Goal: Information Seeking & Learning: Stay updated

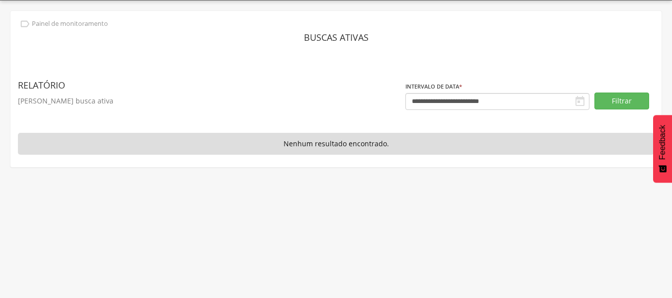
scroll to position [30, 0]
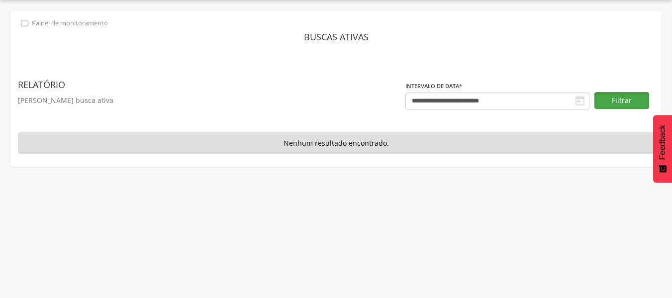
click at [604, 98] on button "Filtrar" at bounding box center [622, 100] width 55 height 17
click at [577, 99] on icon "" at bounding box center [580, 101] width 12 height 12
click at [578, 99] on icon "" at bounding box center [580, 101] width 12 height 12
click at [580, 99] on icon "" at bounding box center [580, 101] width 12 height 12
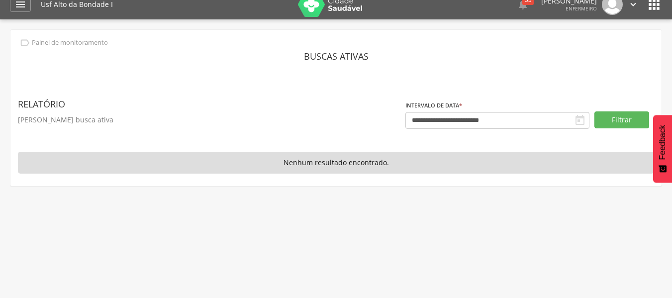
scroll to position [0, 0]
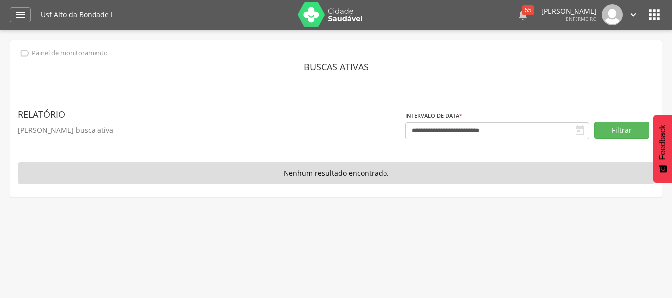
click at [522, 13] on div "55" at bounding box center [527, 10] width 11 height 10
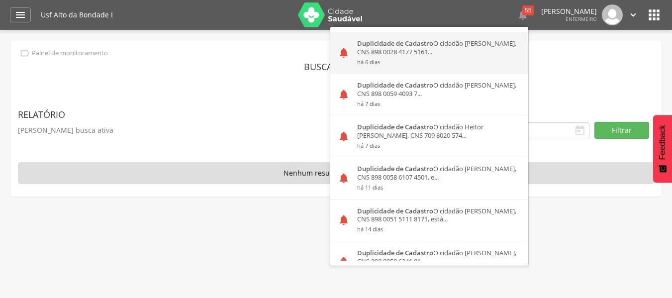
click at [459, 53] on div "Duplicidade de Cadastro O cidadão [PERSON_NAME], CNS 898 0028 4177 5161... há 6…" at bounding box center [439, 52] width 179 height 41
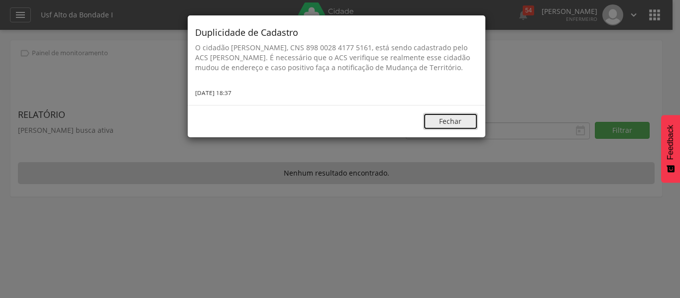
click at [448, 129] on button "Fechar" at bounding box center [450, 121] width 55 height 17
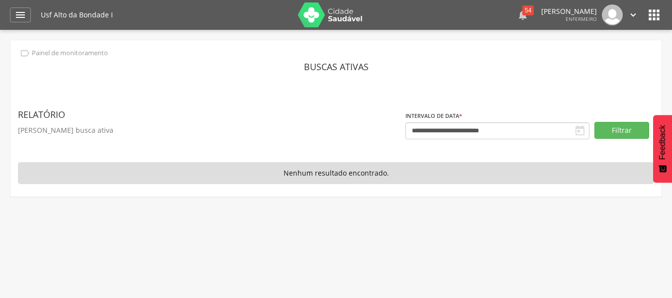
click at [517, 9] on icon "" at bounding box center [523, 15] width 12 height 12
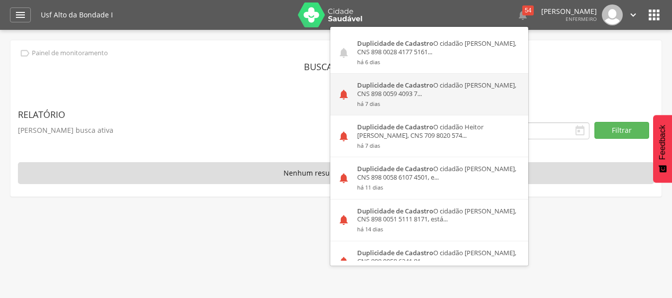
click at [392, 103] on small "há 7 dias" at bounding box center [439, 103] width 164 height 7
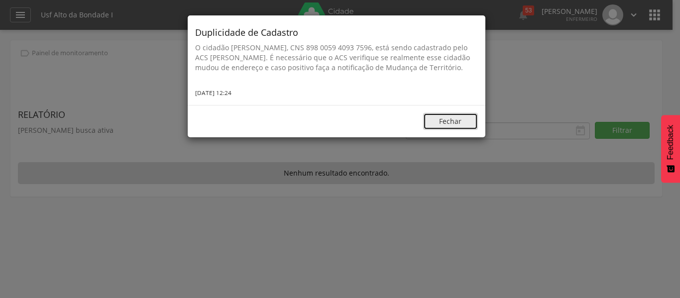
click at [438, 123] on button "Fechar" at bounding box center [450, 121] width 55 height 17
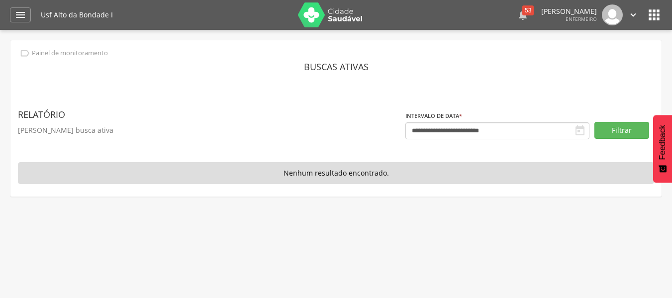
click at [522, 9] on div "53" at bounding box center [527, 10] width 11 height 10
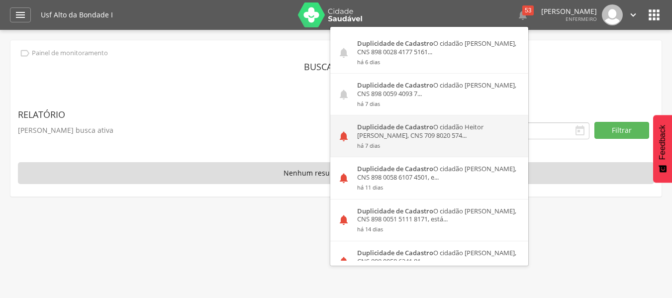
click at [387, 132] on div "Duplicidade de Cadastro O cidadão [PERSON_NAME], CNS 709 8020 574... há 7 dias" at bounding box center [439, 135] width 179 height 41
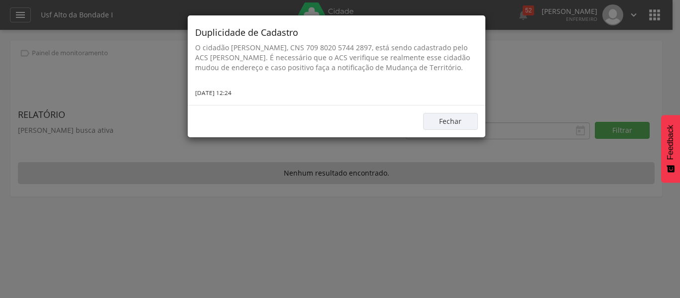
click at [508, 79] on div "Duplicidade de Cadastro O cidadão [PERSON_NAME], CNS 709 8020 5744 2897, está s…" at bounding box center [340, 149] width 680 height 298
